Goal: Information Seeking & Learning: Learn about a topic

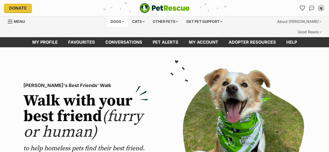
click at [115, 17] on div "Dogs" at bounding box center [117, 21] width 21 height 10
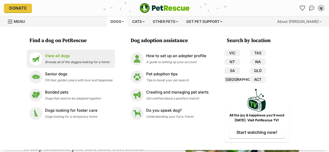
click at [76, 61] on span "Browse all of the doggos looking for a home" at bounding box center [77, 62] width 65 height 4
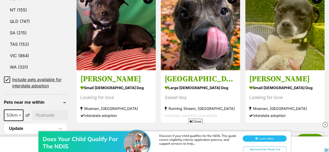
scroll to position [340, 0]
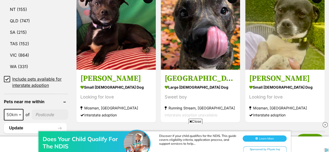
click at [40, 110] on input"] "postcode" at bounding box center [50, 115] width 36 height 10
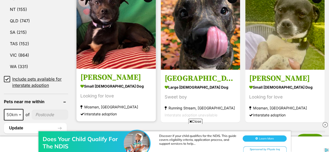
scroll to position [0, 0]
type input"] "4178"
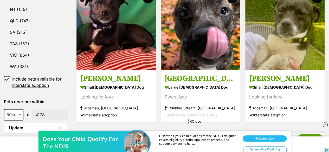
click at [19, 114] on b at bounding box center [20, 115] width 3 height 2
select select "250"
click at [27, 123] on button "Update" at bounding box center [35, 128] width 63 height 10
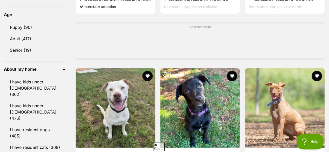
scroll to position [437, 0]
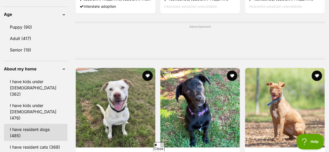
click at [34, 124] on link "I have resident dogs (485)" at bounding box center [36, 132] width 64 height 17
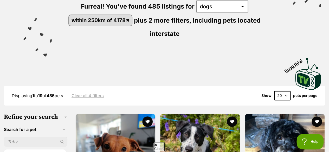
scroll to position [79, 0]
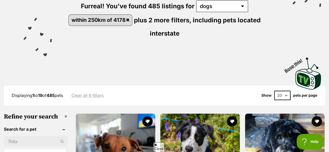
click at [283, 91] on select "20 40 60" at bounding box center [282, 95] width 16 height 9
select select "60"
click at [274, 91] on select "20 40 60" at bounding box center [282, 95] width 16 height 9
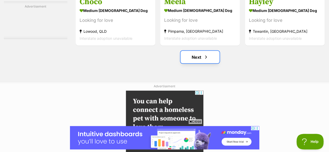
click at [207, 54] on span "Next page" at bounding box center [206, 57] width 5 height 6
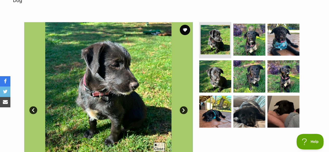
click at [184, 107] on link "Next" at bounding box center [184, 111] width 8 height 8
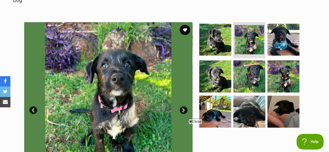
click at [184, 107] on link "Next" at bounding box center [184, 111] width 8 height 8
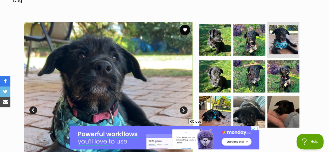
click at [184, 107] on link "Next" at bounding box center [184, 111] width 8 height 8
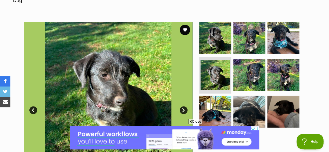
click at [184, 107] on link "Next" at bounding box center [184, 111] width 8 height 8
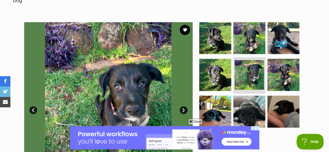
click at [184, 107] on link "Next" at bounding box center [184, 111] width 8 height 8
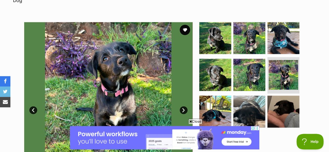
click at [184, 107] on link "Next" at bounding box center [184, 111] width 8 height 8
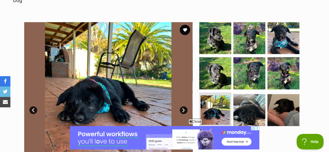
click at [194, 119] on section "Available 7 of 9 images 7 of 9 images 7 of 9 images 7 of 9 images 7 of 9 images…" at bounding box center [164, 102] width 297 height 177
click at [196, 122] on span "Close" at bounding box center [196, 121] width 14 height 5
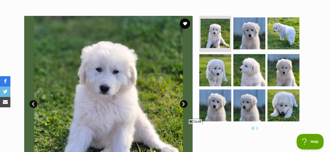
scroll to position [108, 0]
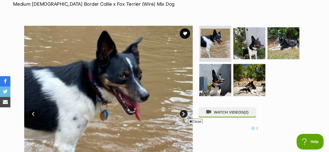
scroll to position [93, 0]
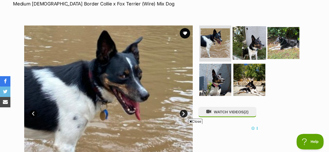
click at [244, 39] on img at bounding box center [250, 43] width 34 height 34
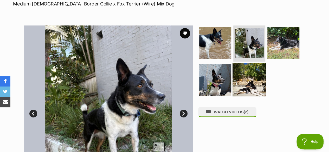
click at [250, 65] on img at bounding box center [250, 80] width 34 height 34
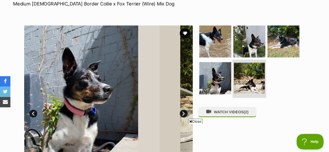
scroll to position [0, 0]
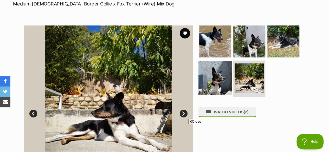
click at [230, 74] on img at bounding box center [216, 78] width 34 height 34
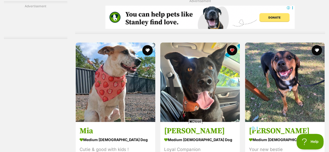
scroll to position [2425, 0]
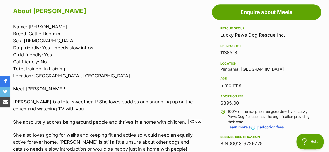
scroll to position [305, 0]
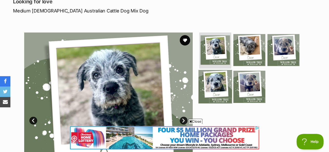
click at [219, 78] on img at bounding box center [216, 87] width 34 height 34
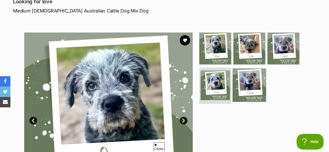
click at [248, 68] on img at bounding box center [250, 85] width 34 height 34
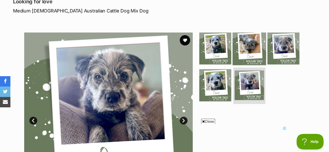
click at [251, 37] on img at bounding box center [250, 49] width 34 height 34
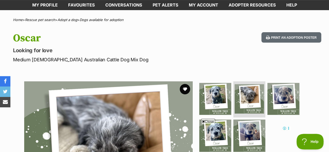
scroll to position [34, 0]
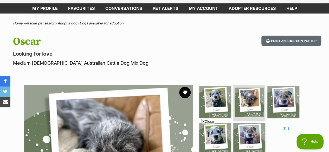
click at [182, 87] on button "favourite" at bounding box center [184, 92] width 11 height 11
